Goal: Information Seeking & Learning: Learn about a topic

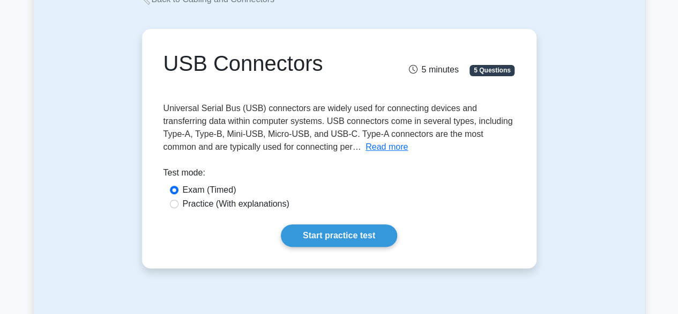
scroll to position [76, 0]
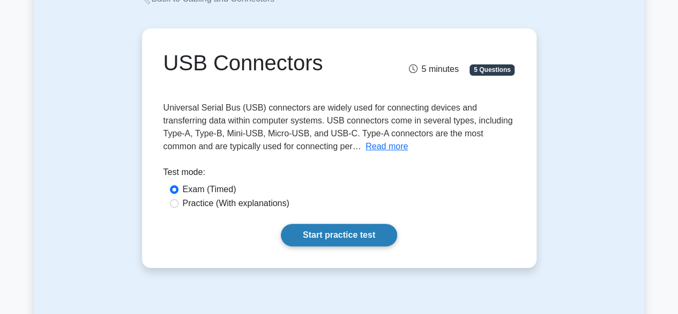
click at [317, 234] on link "Start practice test" at bounding box center [339, 235] width 116 height 23
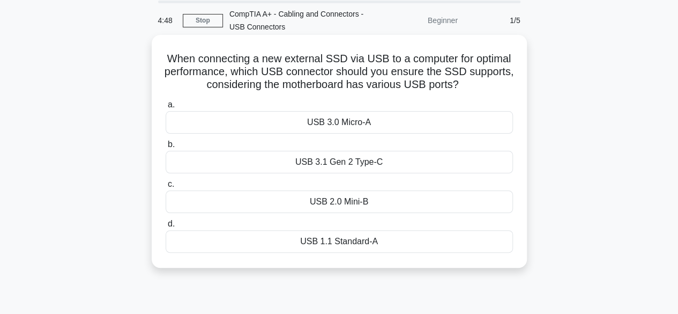
scroll to position [39, 0]
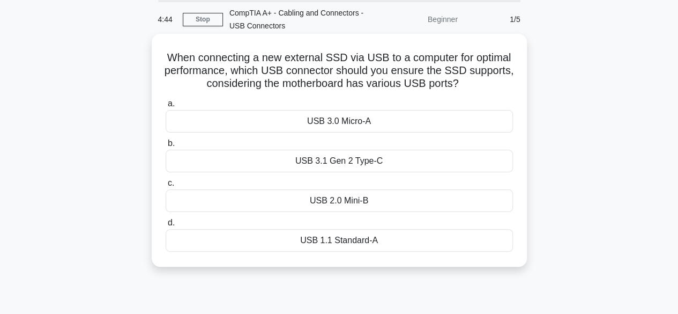
click at [374, 121] on div "USB 3.0 Micro-A" at bounding box center [339, 121] width 347 height 23
click at [166, 107] on input "a. USB 3.0 Micro-A" at bounding box center [166, 103] width 0 height 7
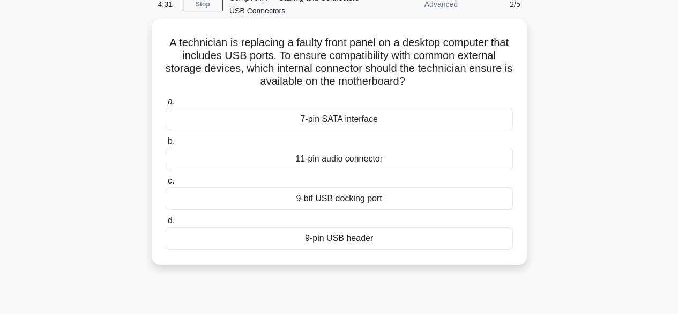
scroll to position [55, 0]
click at [372, 243] on div "9-pin USB header" at bounding box center [339, 237] width 347 height 23
click at [166, 224] on input "d. 9-pin USB header" at bounding box center [166, 220] width 0 height 7
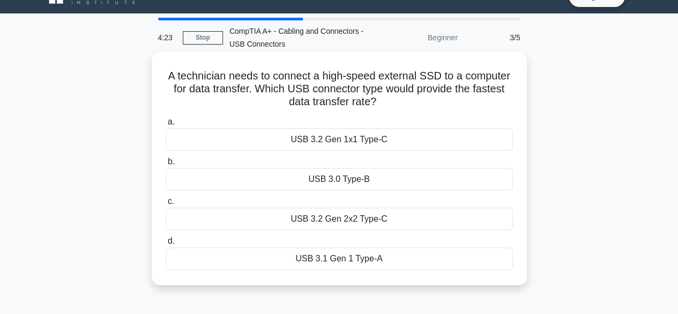
scroll to position [22, 0]
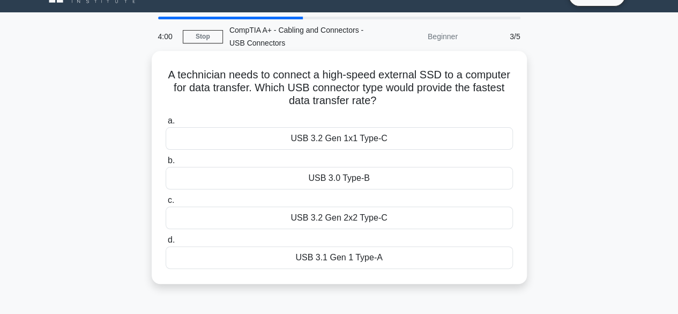
click at [344, 223] on div "USB 3.2 Gen 2x2 Type-C" at bounding box center [339, 217] width 347 height 23
click at [166, 204] on input "c. USB 3.2 Gen 2x2 Type-C" at bounding box center [166, 200] width 0 height 7
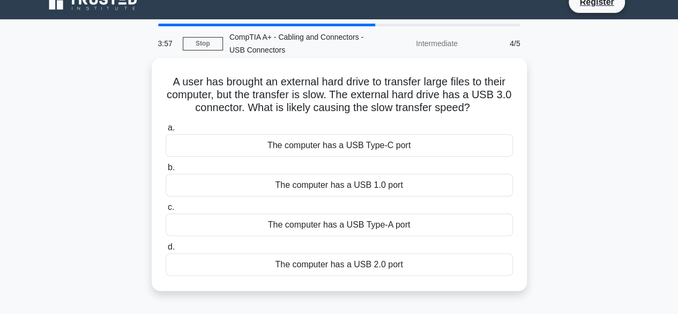
scroll to position [17, 0]
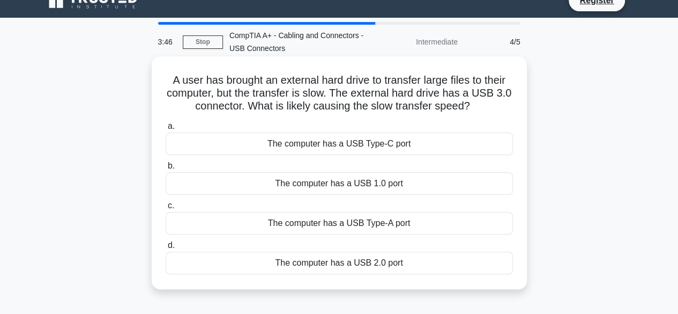
click at [362, 184] on div "The computer has a USB 1.0 port" at bounding box center [339, 183] width 347 height 23
click at [166, 169] on input "b. The computer has a USB 1.0 port" at bounding box center [166, 165] width 0 height 7
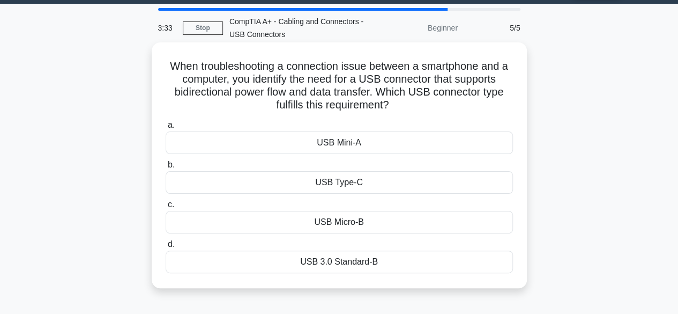
scroll to position [33, 0]
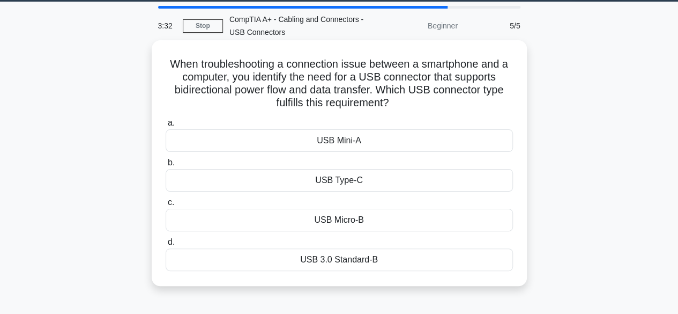
click at [361, 182] on div "USB Type-C" at bounding box center [339, 180] width 347 height 23
click at [166, 166] on input "b. USB Type-C" at bounding box center [166, 162] width 0 height 7
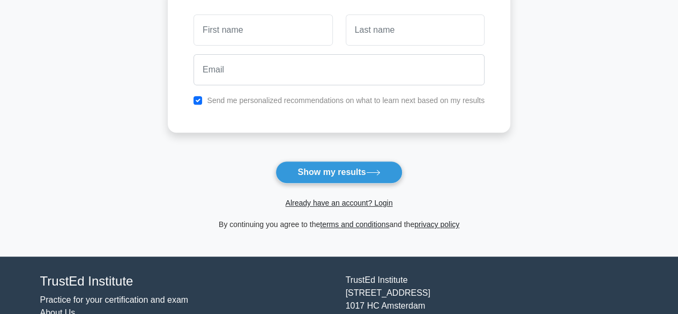
scroll to position [165, 0]
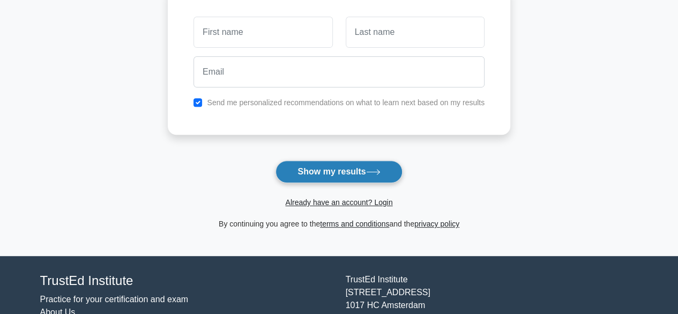
click at [367, 173] on button "Show my results" at bounding box center [339, 171] width 127 height 23
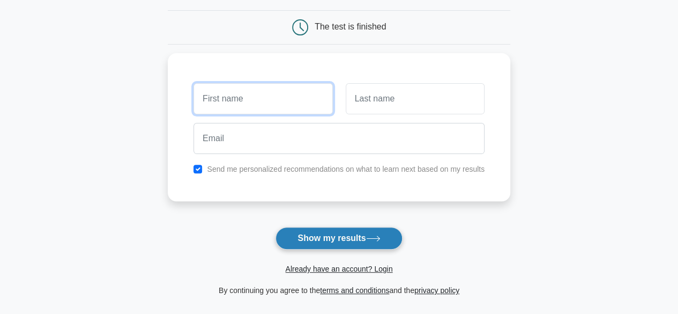
scroll to position [96, 0]
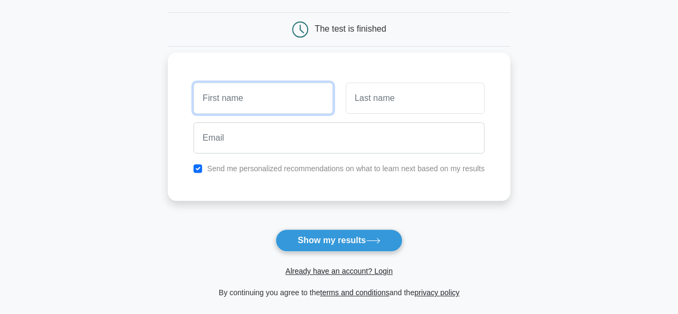
click at [287, 91] on input "text" at bounding box center [263, 98] width 139 height 31
click at [275, 98] on input "text" at bounding box center [263, 98] width 139 height 31
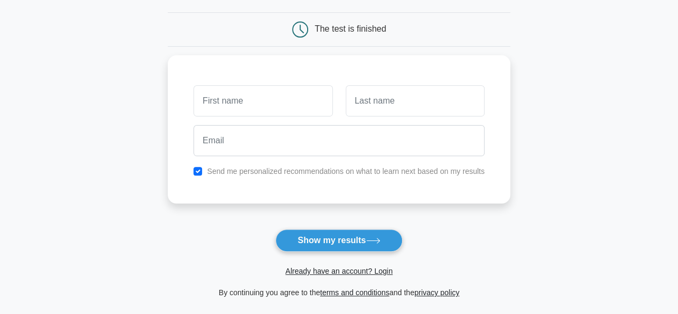
click at [143, 172] on main "Wait, there is more! Continue to see your result The test is finished and the" at bounding box center [339, 131] width 678 height 386
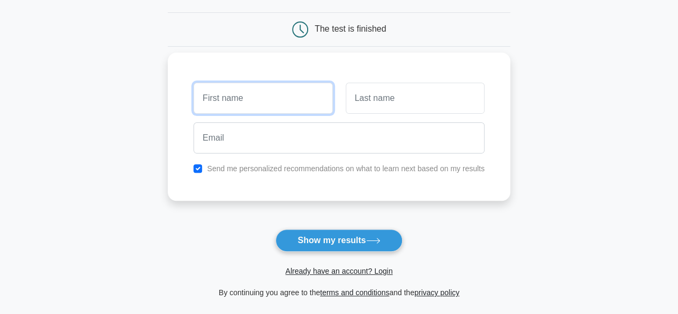
click at [240, 101] on input "text" at bounding box center [263, 98] width 139 height 31
type input "dan;iafjds"
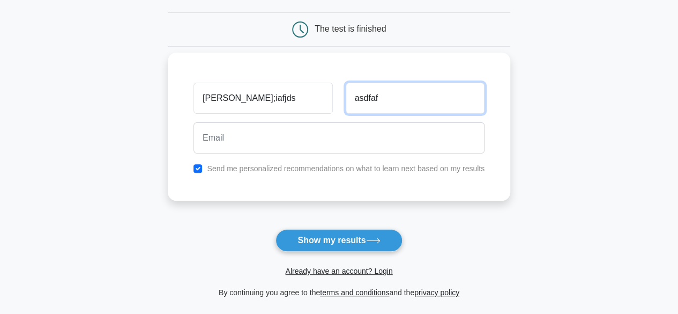
type input "asdfaf"
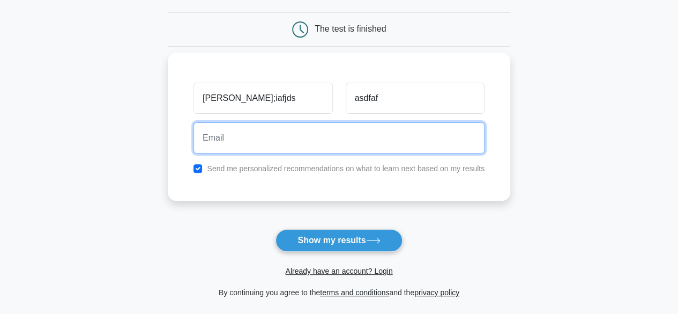
click at [235, 134] on input "email" at bounding box center [339, 137] width 291 height 31
type input "Liz07castaneda@iclould.com"
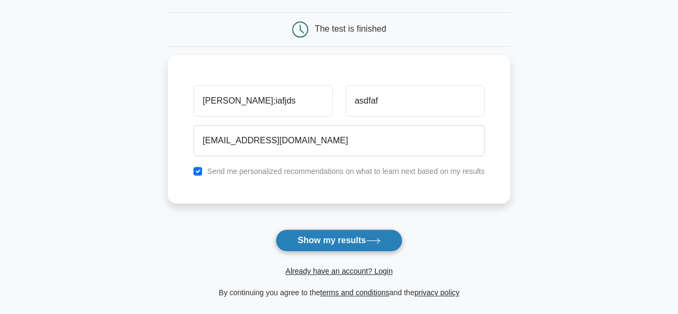
click at [338, 240] on button "Show my results" at bounding box center [339, 240] width 127 height 23
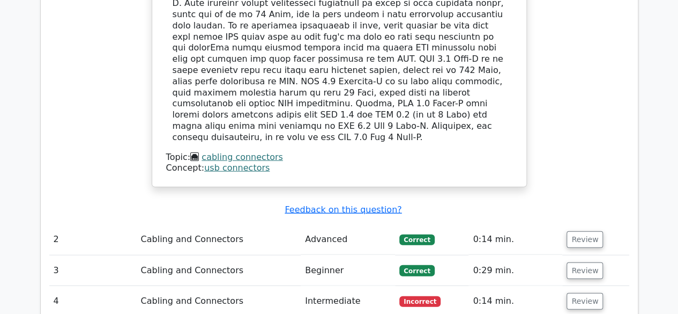
scroll to position [1134, 0]
click at [206, 286] on td "Cabling and Connectors" at bounding box center [219, 301] width 165 height 31
click at [560, 286] on td "0:14 min." at bounding box center [516, 301] width 94 height 31
click at [573, 293] on button "Review" at bounding box center [585, 301] width 36 height 17
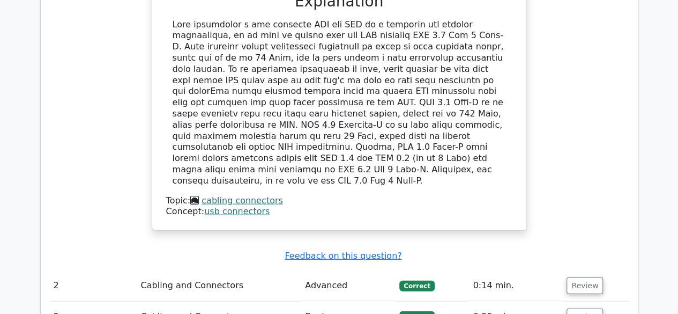
scroll to position [1076, 0]
